Goal: Check status: Check status

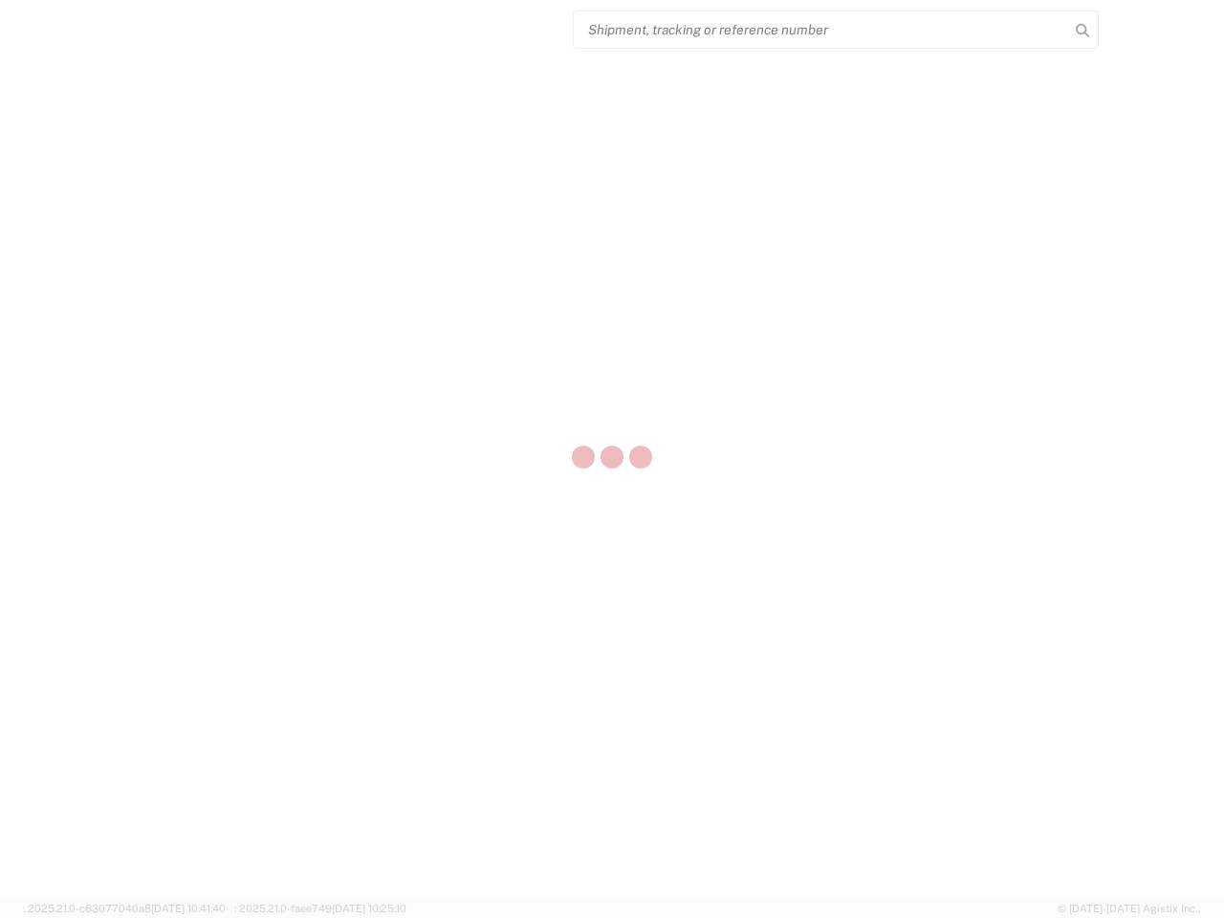
select select "US"
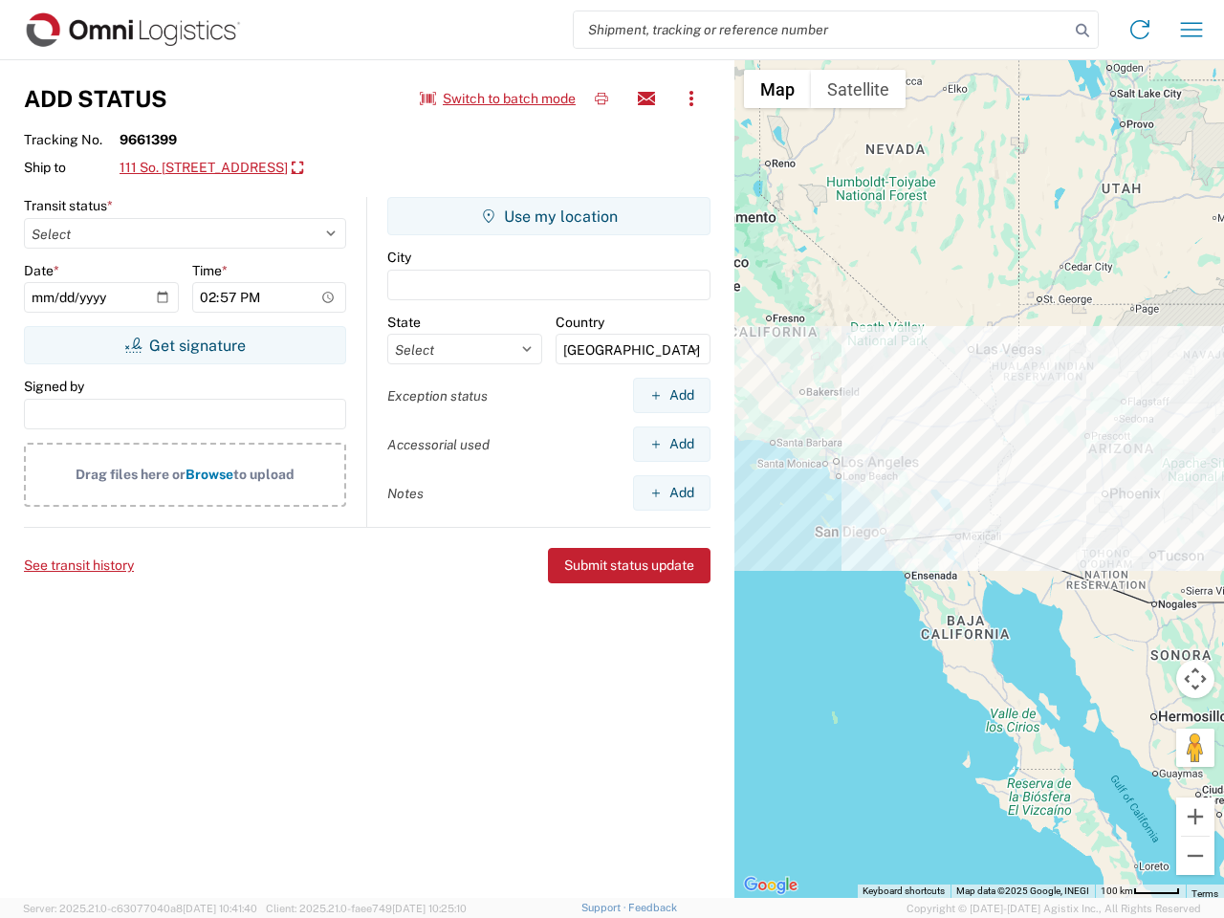
click at [821, 30] on input "search" at bounding box center [821, 29] width 495 height 36
click at [1082, 31] on icon at bounding box center [1082, 30] width 27 height 27
click at [1140, 30] on icon at bounding box center [1139, 29] width 31 height 31
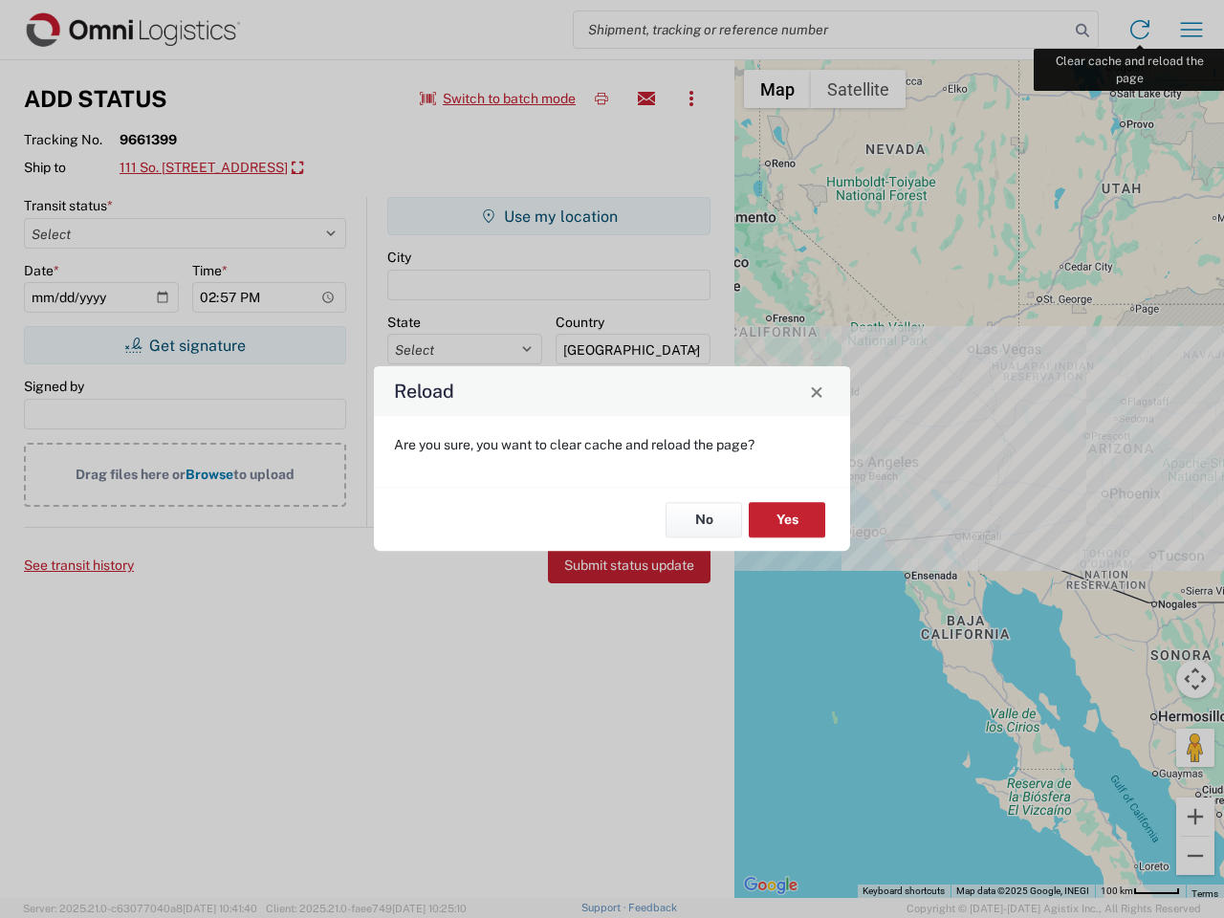
click at [1191, 30] on div "Reload Are you sure, you want to clear cache and reload the page? No Yes" at bounding box center [612, 459] width 1224 height 918
click at [498, 98] on div "Reload Are you sure, you want to clear cache and reload the page? No Yes" at bounding box center [612, 459] width 1224 height 918
click at [601, 98] on div "Reload Are you sure, you want to clear cache and reload the page? No Yes" at bounding box center [612, 459] width 1224 height 918
click at [646, 98] on div "Reload Are you sure, you want to clear cache and reload the page? No Yes" at bounding box center [612, 459] width 1224 height 918
click at [691, 98] on div "Reload Are you sure, you want to clear cache and reload the page? No Yes" at bounding box center [612, 459] width 1224 height 918
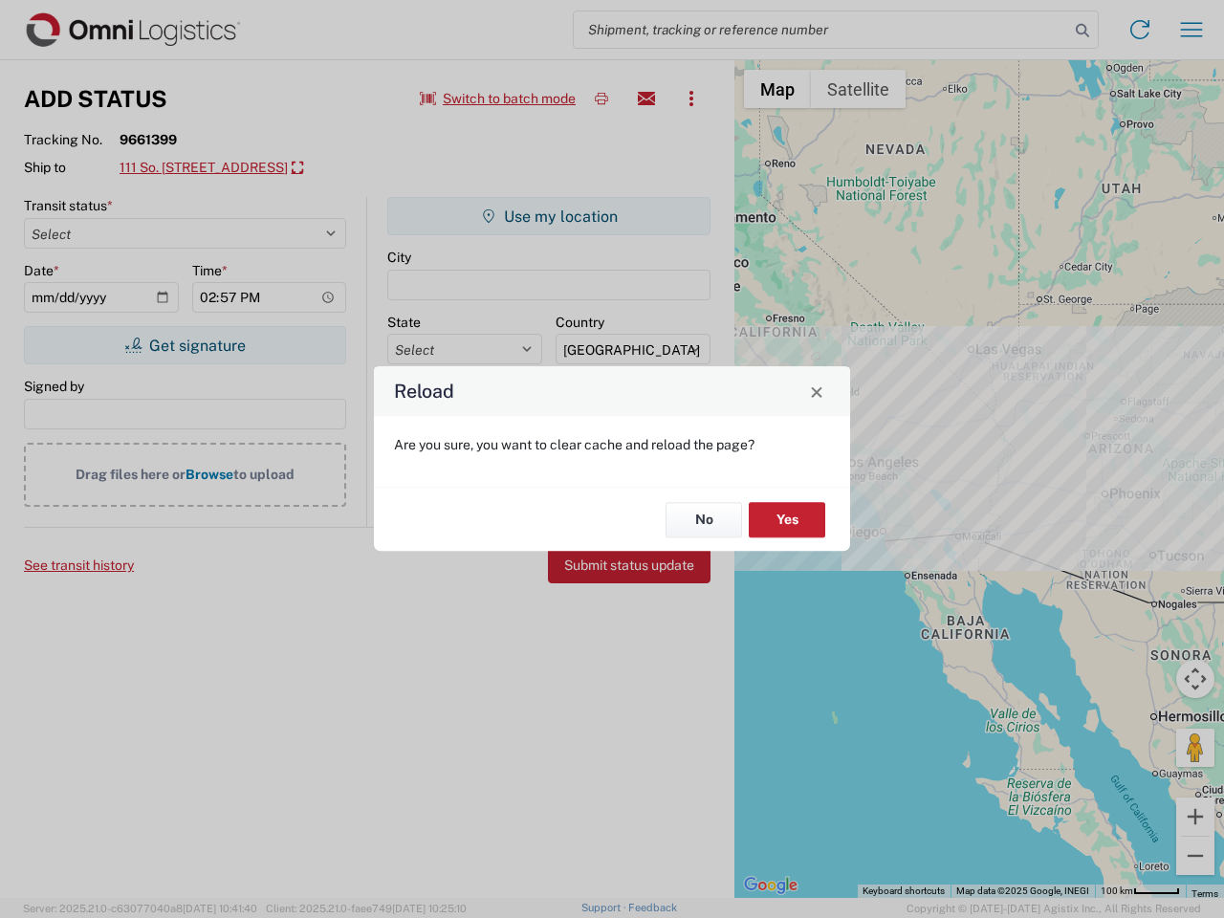
click at [245, 168] on div "Reload Are you sure, you want to clear cache and reload the page? No Yes" at bounding box center [612, 459] width 1224 height 918
click at [185, 345] on div "Reload Are you sure, you want to clear cache and reload the page? No Yes" at bounding box center [612, 459] width 1224 height 918
